Goal: Task Accomplishment & Management: Manage account settings

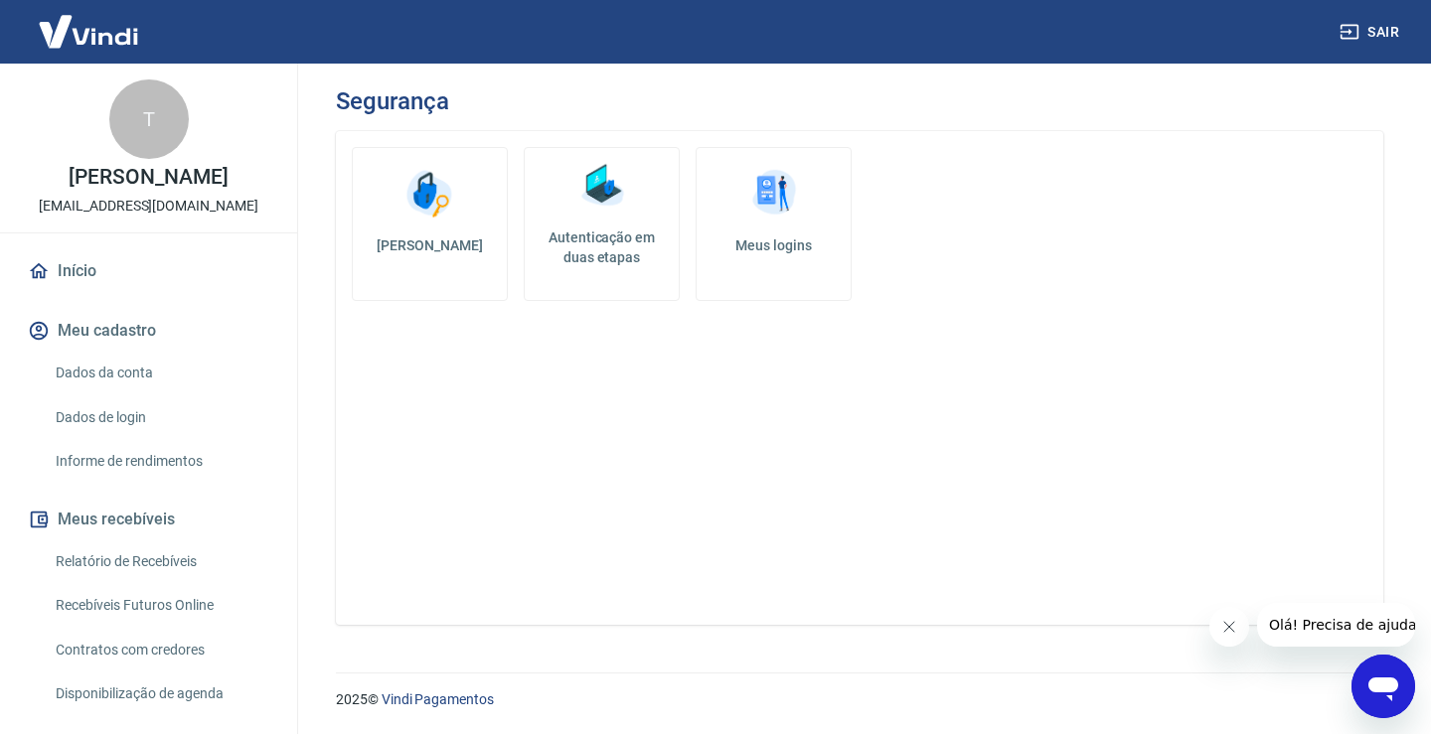
click at [621, 210] on img at bounding box center [602, 186] width 60 height 60
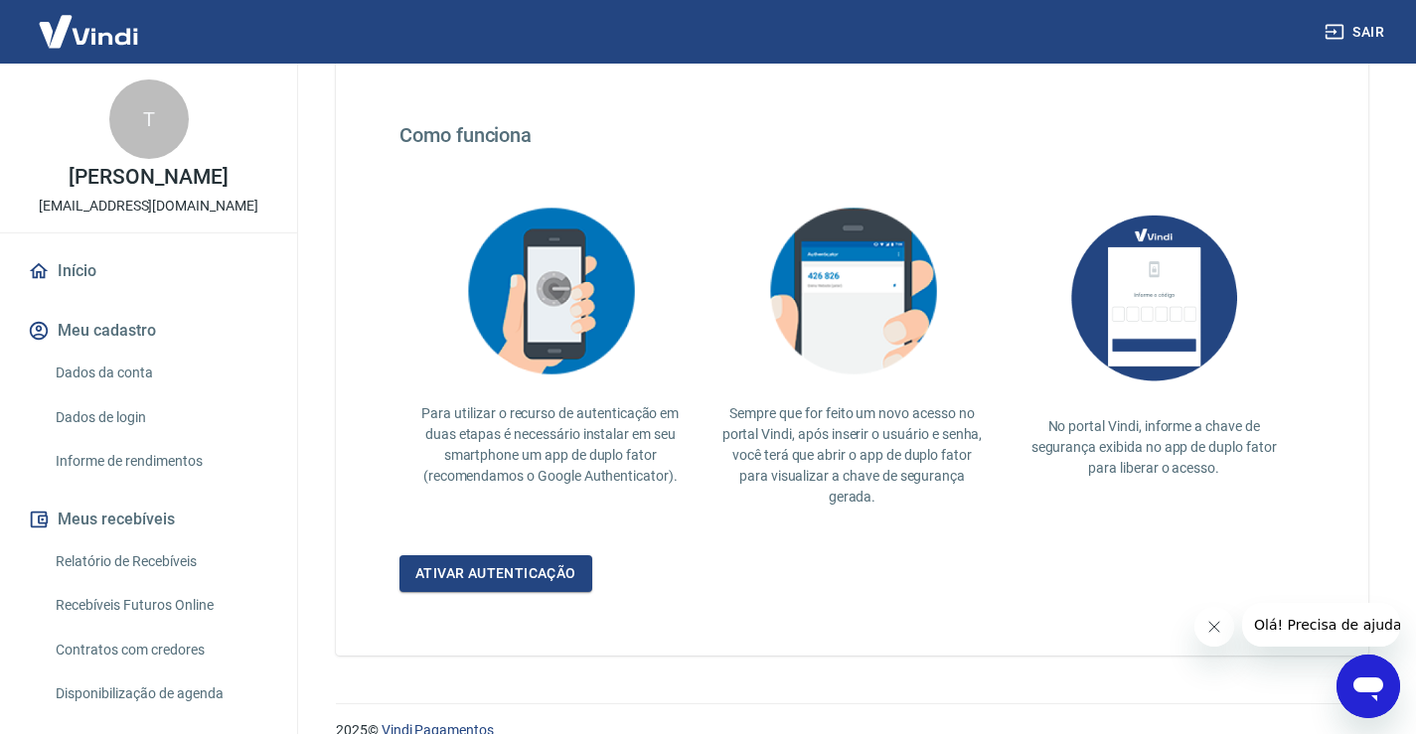
scroll to position [365, 0]
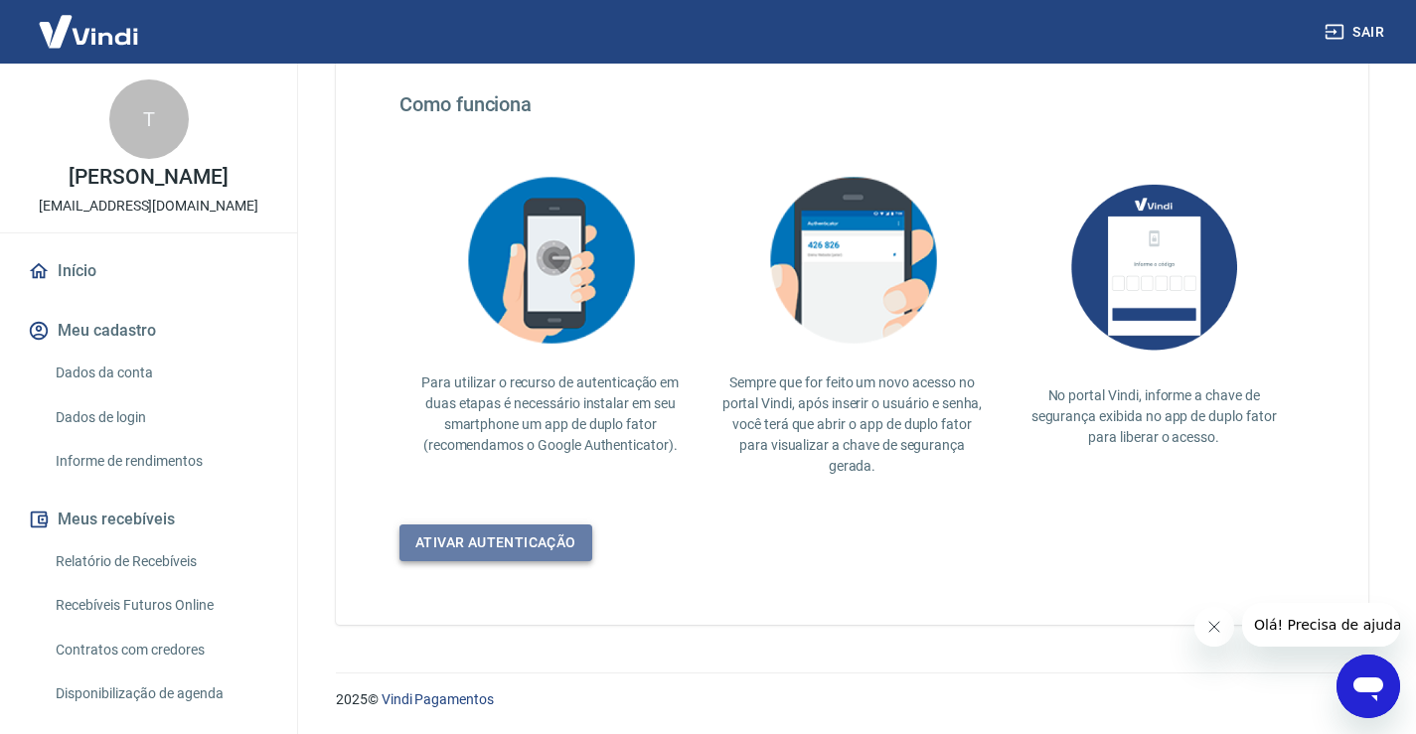
click at [534, 544] on link "Ativar autenticação" at bounding box center [496, 543] width 193 height 37
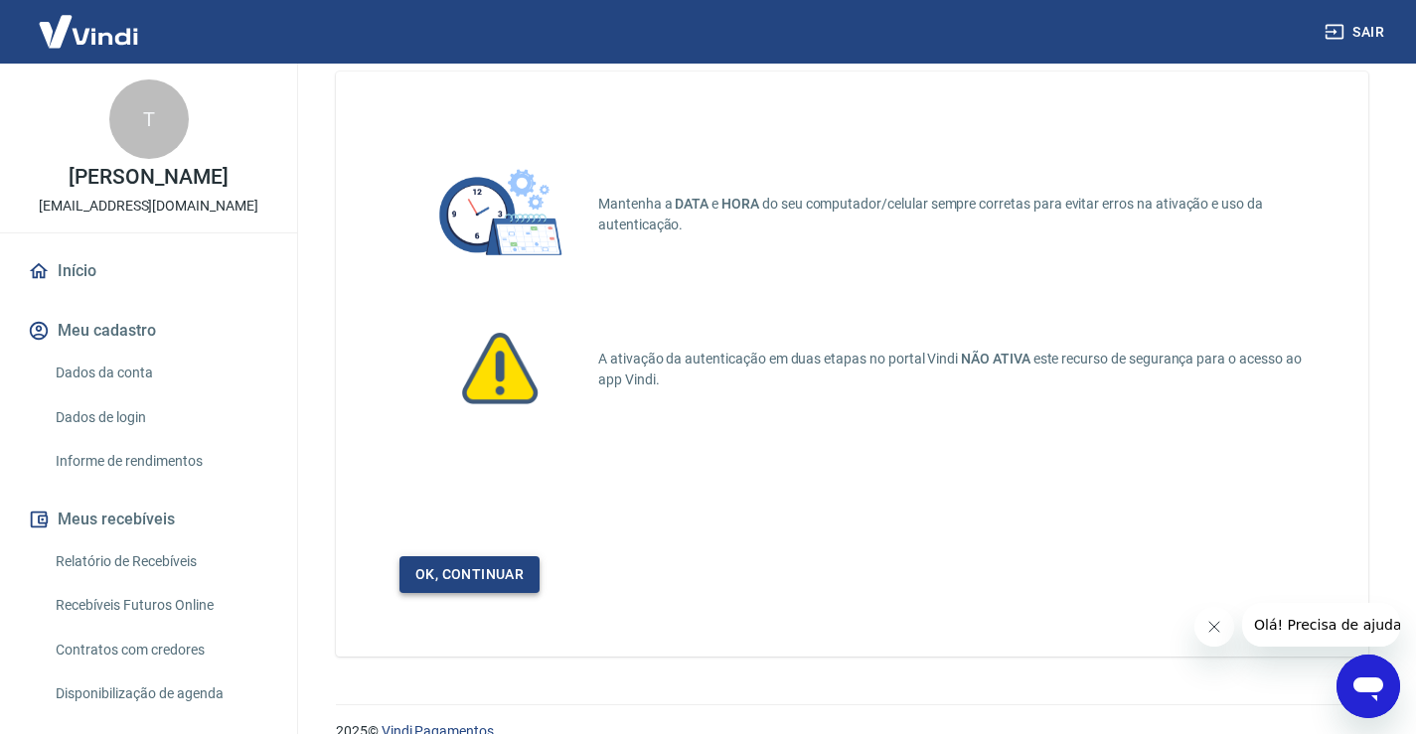
scroll to position [91, 0]
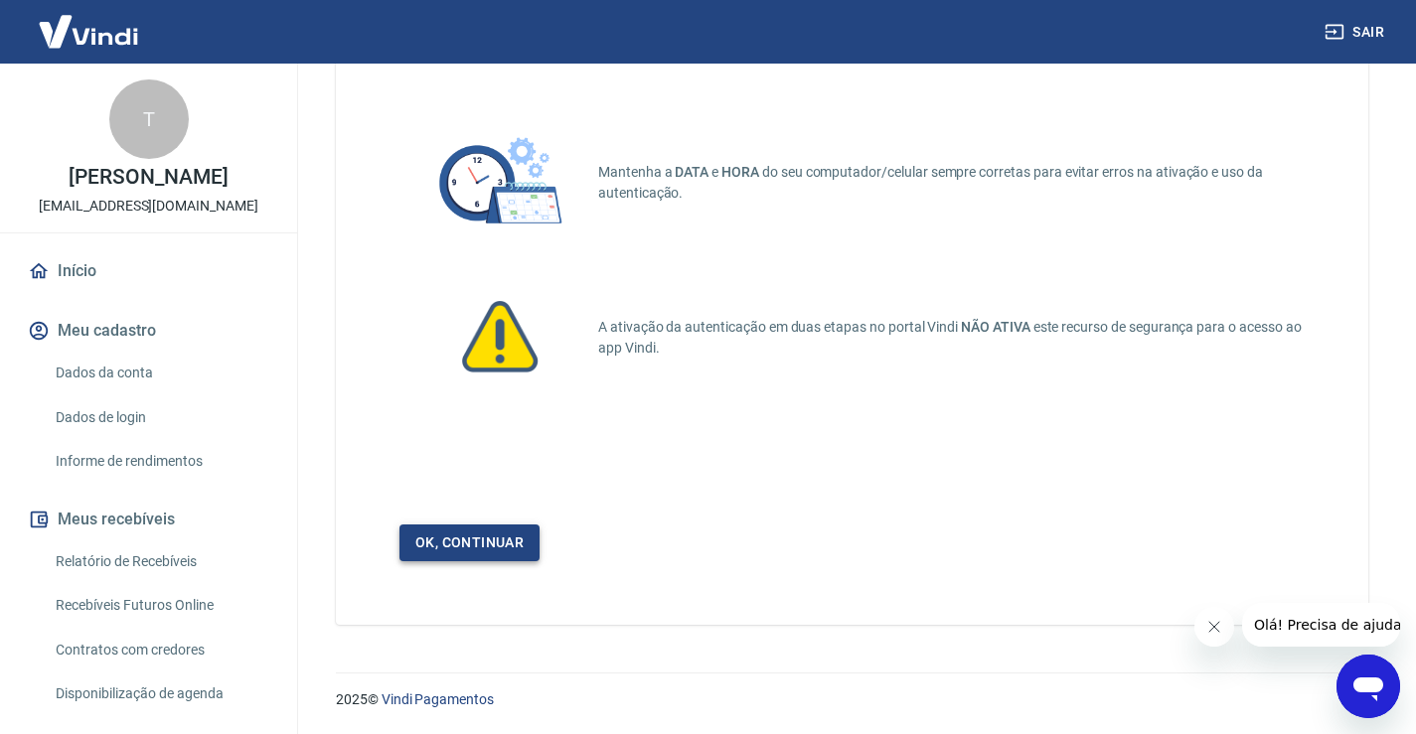
click at [489, 539] on link "Ok, continuar" at bounding box center [470, 543] width 140 height 37
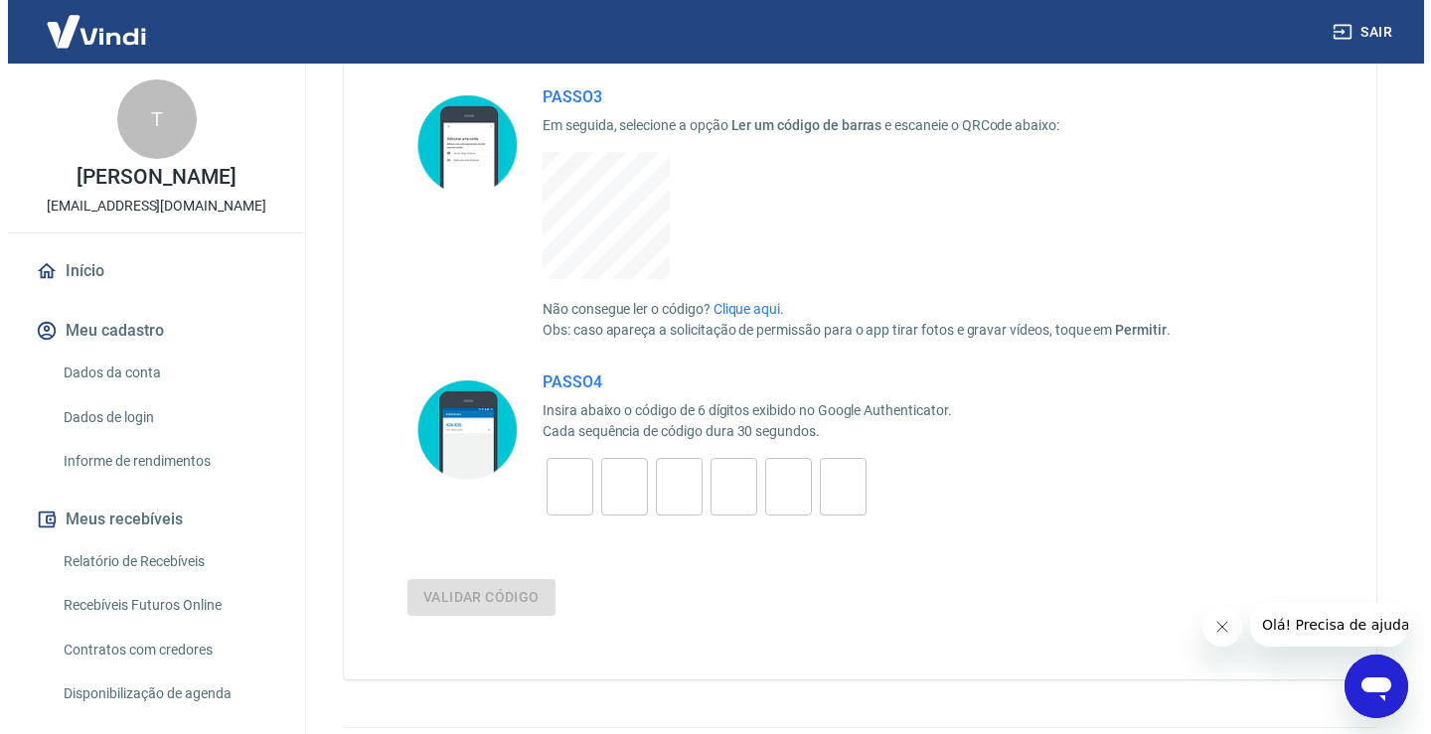
scroll to position [411, 0]
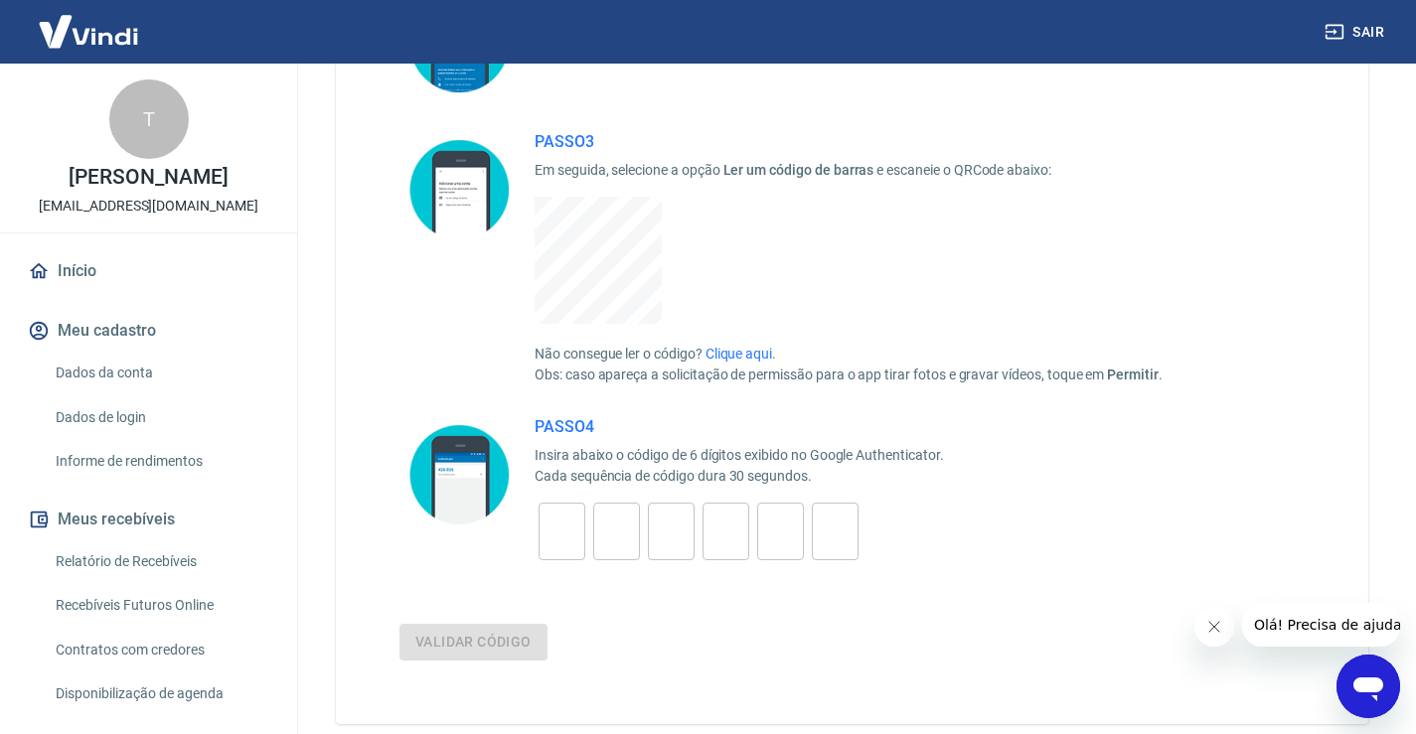
click at [556, 549] on input "tel" at bounding box center [562, 532] width 47 height 43
type input "5"
type input "2"
type input "0"
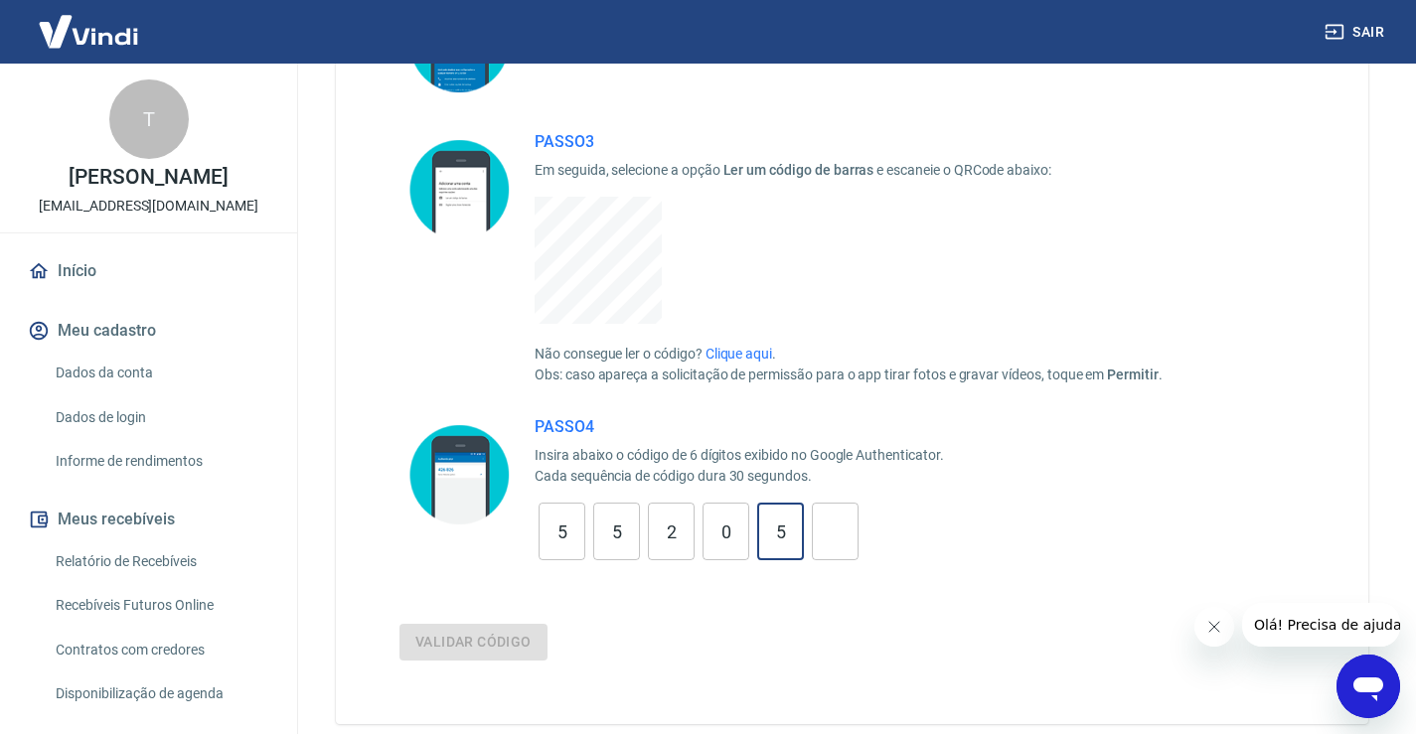
type input "5"
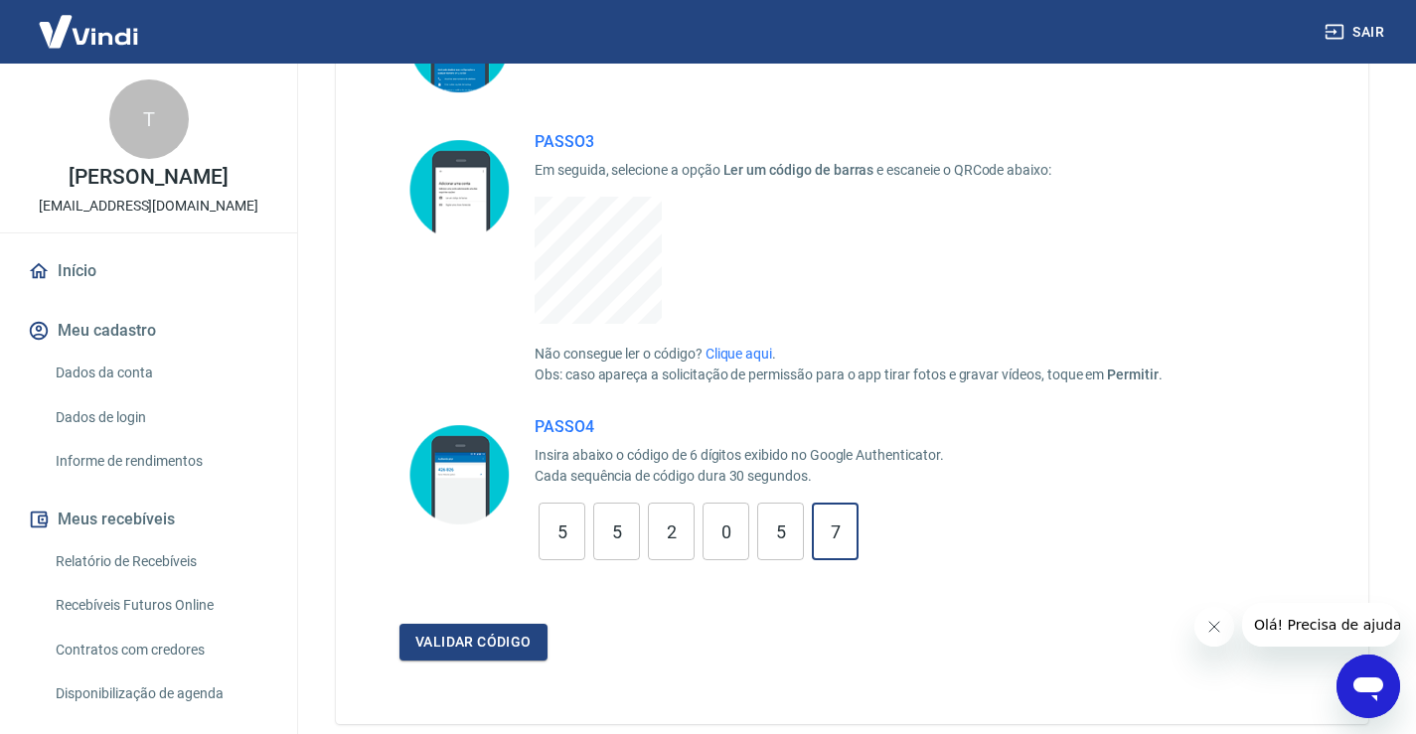
type input "7"
click at [400, 624] on button "Validar código" at bounding box center [474, 642] width 148 height 37
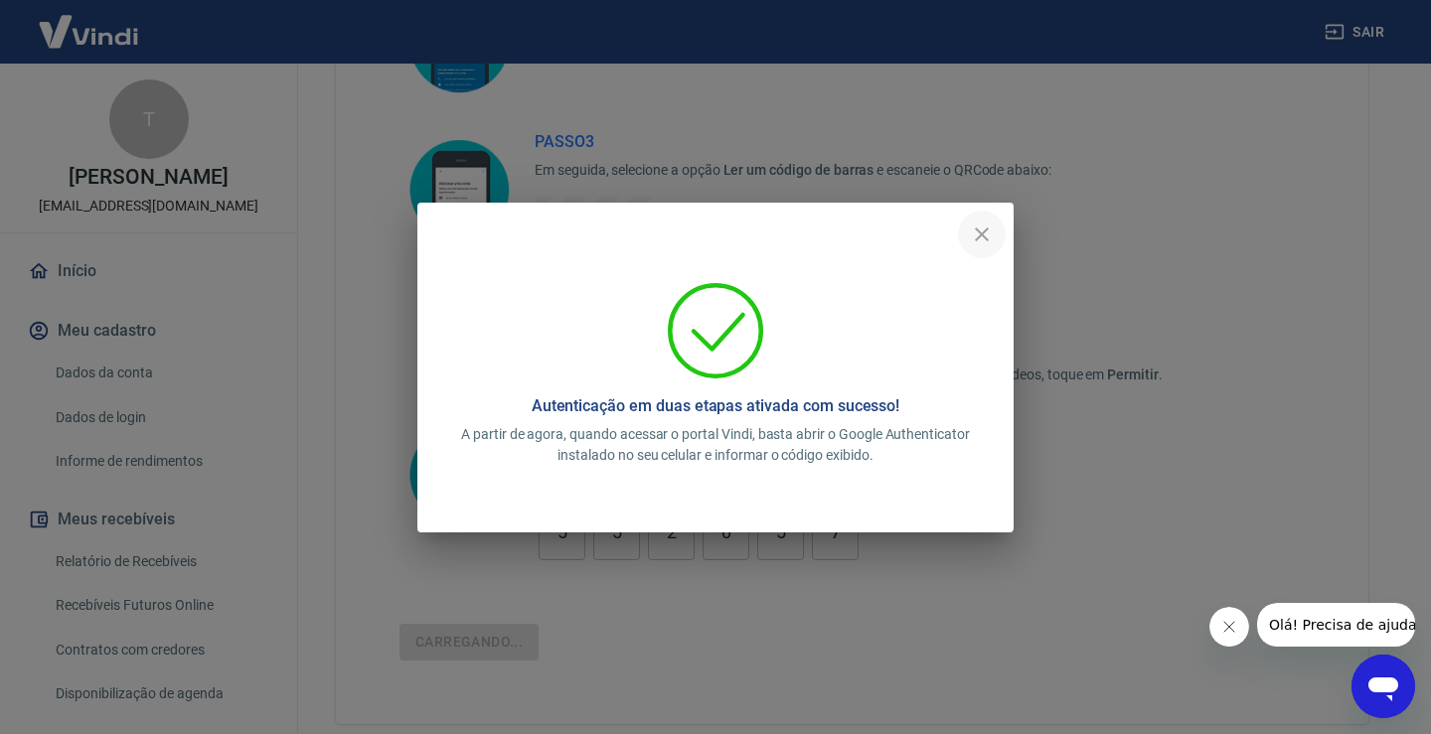
click at [992, 240] on icon "close" at bounding box center [982, 235] width 24 height 24
